Goal: Navigation & Orientation: Go to known website

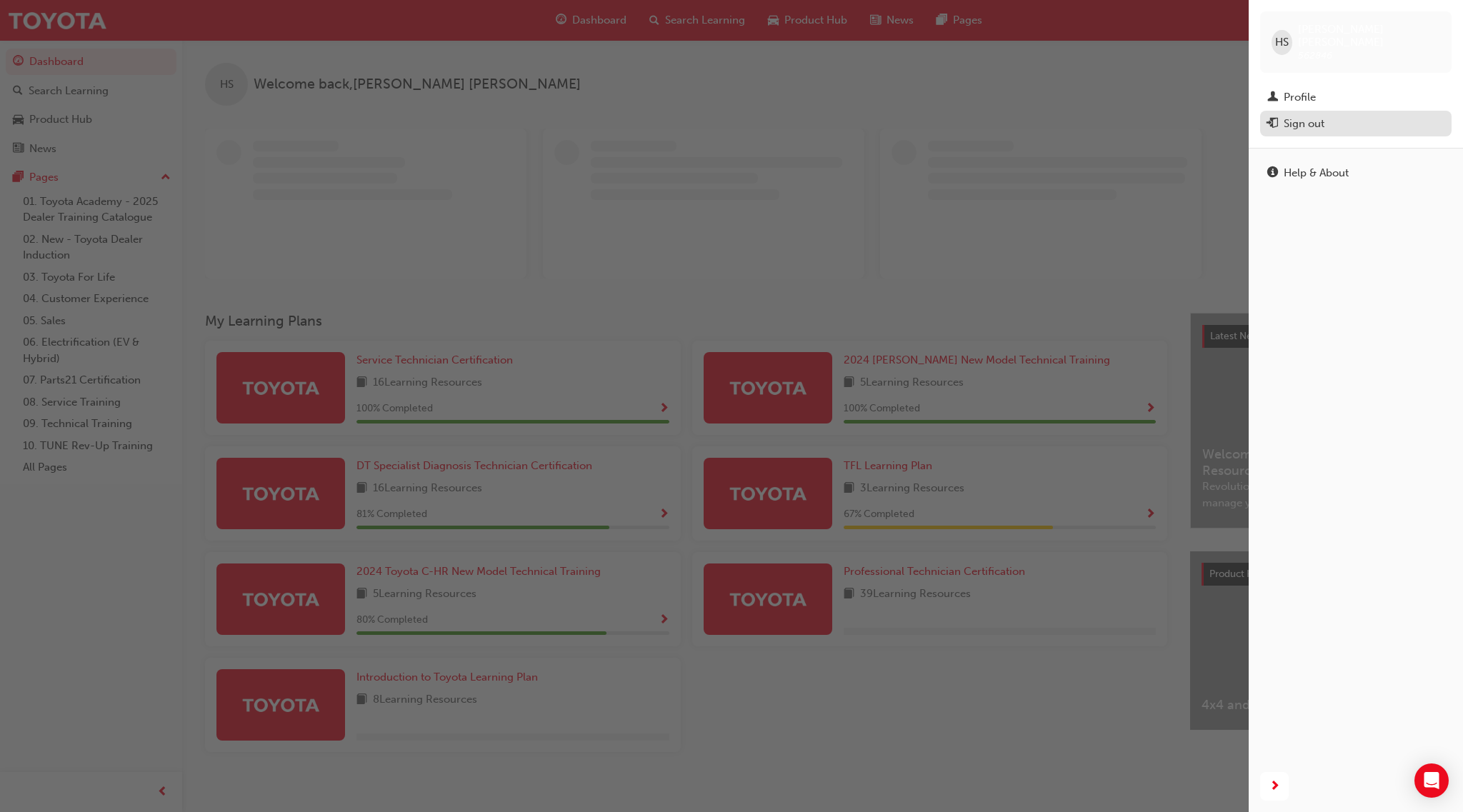
click at [1319, 116] on div "Sign out" at bounding box center [1303, 124] width 41 height 16
